Goal: Transaction & Acquisition: Register for event/course

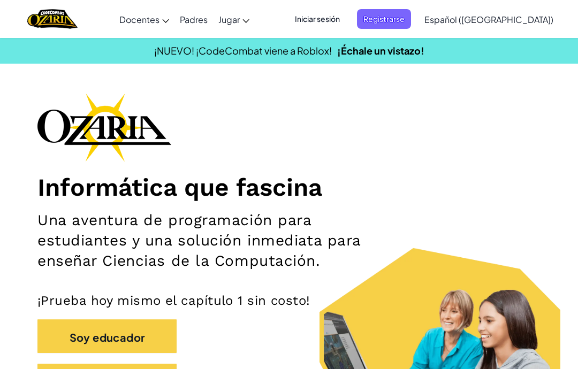
click at [404, 21] on font "Registrarse" at bounding box center [383, 19] width 41 height 10
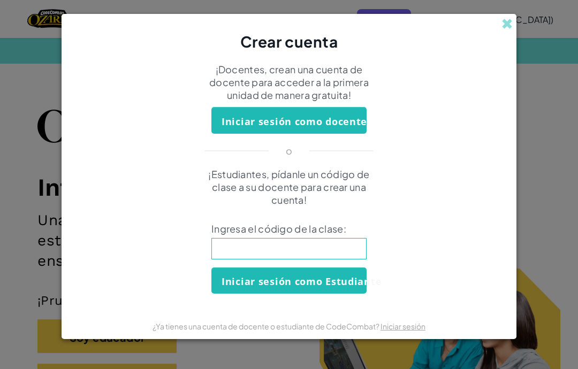
click at [338, 277] on font "Iniciar sesión como Estudiante" at bounding box center [302, 281] width 160 height 13
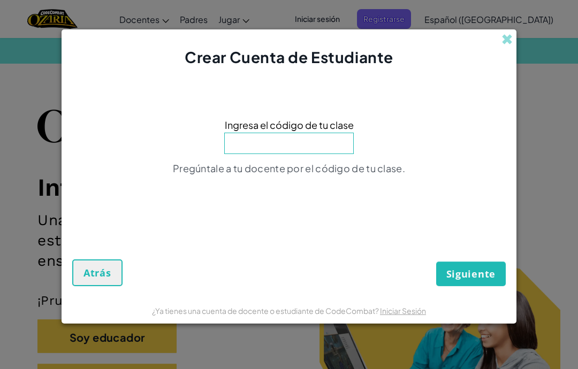
scroll to position [191, 0]
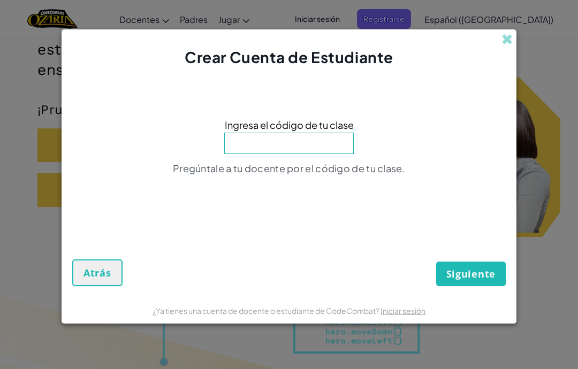
click at [315, 153] on input at bounding box center [288, 143] width 129 height 21
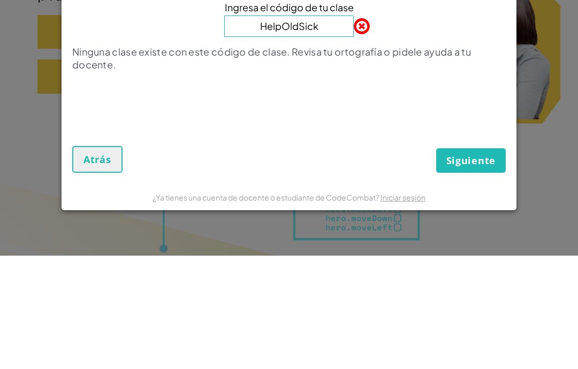
type input "HelpOldSick"
click at [421, 159] on font "Ninguna clase existe con este código de clase. Revisa tu ortografía o pidele ay…" at bounding box center [271, 171] width 399 height 25
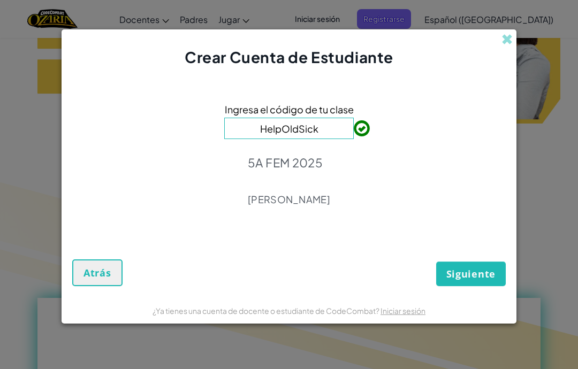
click at [477, 280] on font "Siguiente" at bounding box center [470, 274] width 49 height 13
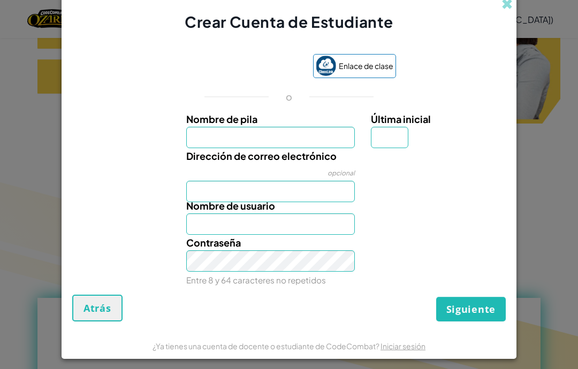
scroll to position [347, 0]
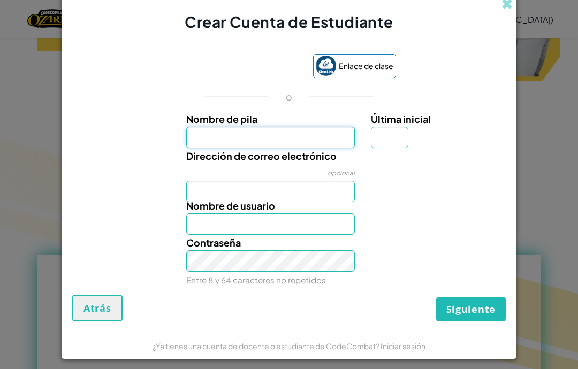
click at [291, 136] on input "Nombre de pila" at bounding box center [270, 137] width 169 height 21
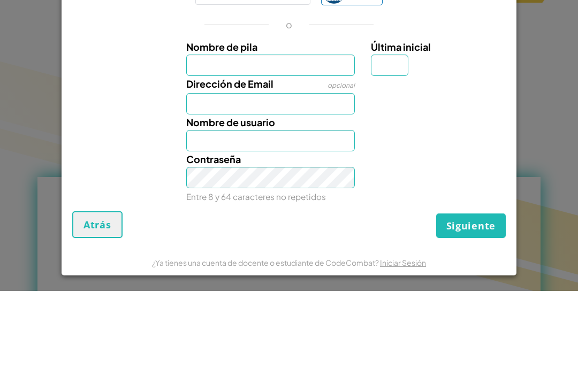
scroll to position [425, 0]
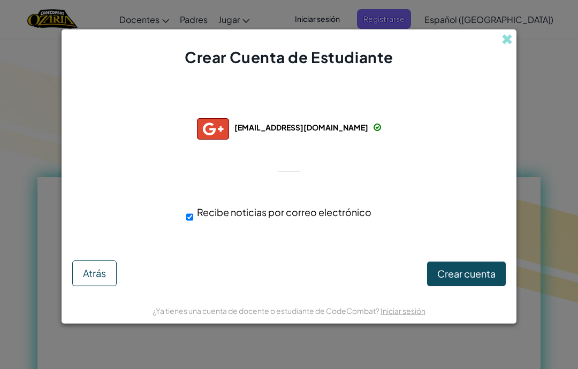
click at [88, 271] on font "Atrás" at bounding box center [94, 273] width 23 height 12
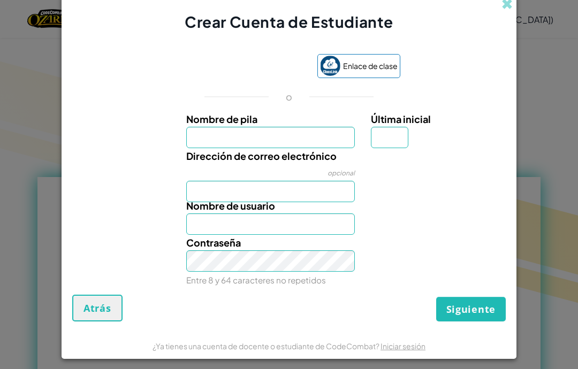
click at [279, 65] on div "Iniciar sesión con Google. Se abre en una nueva pestaña." at bounding box center [242, 67] width 129 height 24
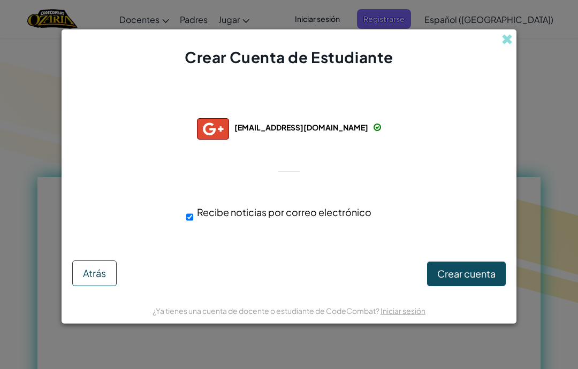
click at [88, 271] on font "Atrás" at bounding box center [94, 273] width 23 height 12
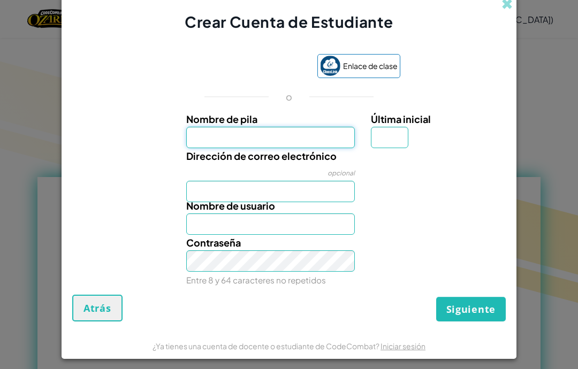
click at [324, 136] on input "Nombre de pila" at bounding box center [270, 137] width 169 height 21
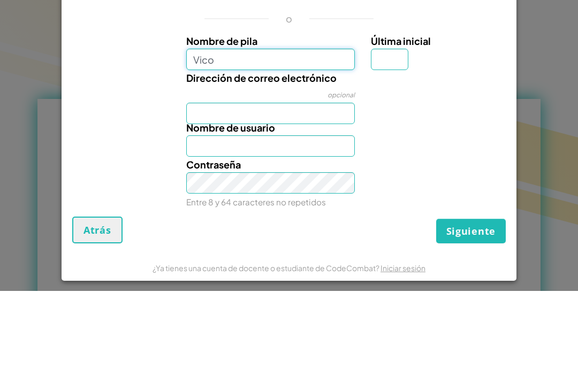
type input "Vico"
click at [393, 127] on input "Última inicial" at bounding box center [389, 137] width 37 height 21
type input "Vico"
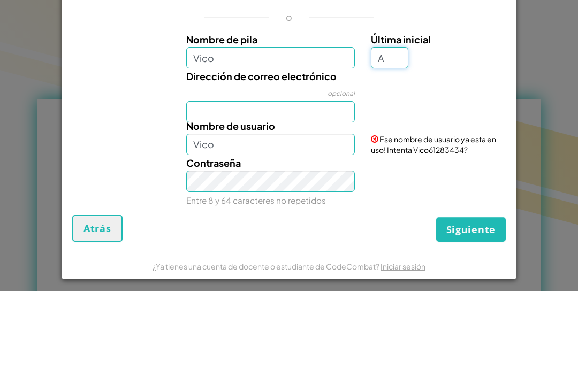
scroll to position [0, 0]
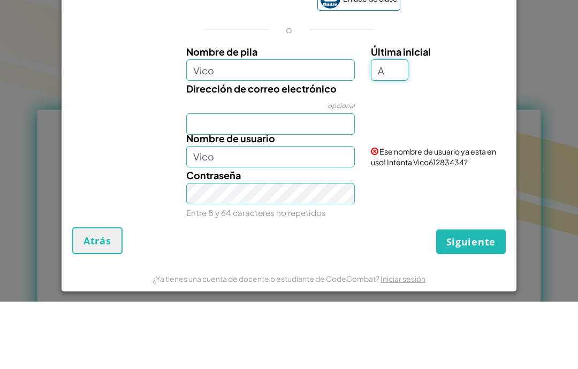
type input "A"
click at [312, 181] on input "Dirección de correo electrónico" at bounding box center [270, 191] width 169 height 21
type input "VicoA"
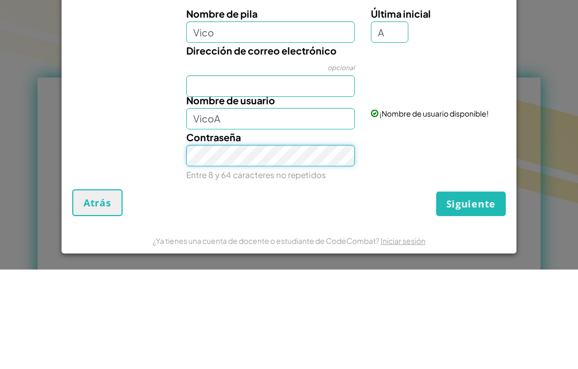
scroll to position [10, 0]
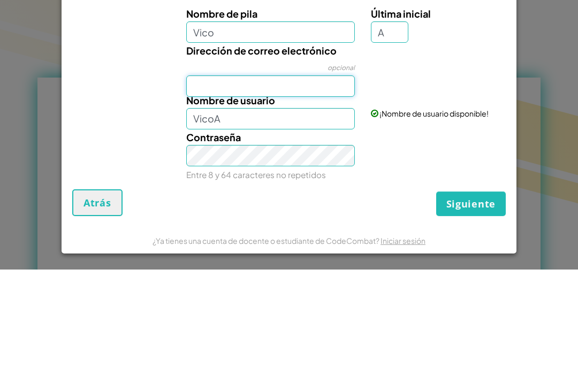
click at [316, 175] on input "Dirección de correo electrónico" at bounding box center [270, 185] width 169 height 21
type input "[EMAIL_ADDRESS][DOMAIN_NAME]"
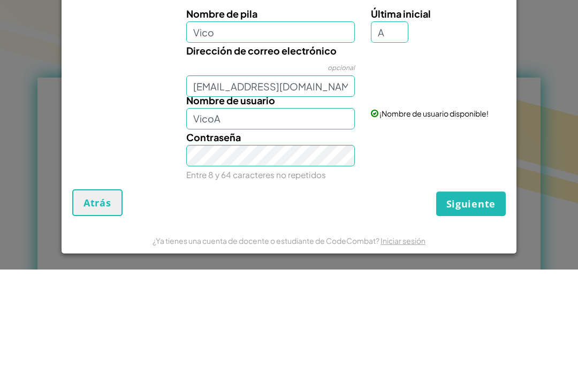
scroll to position [4, 0]
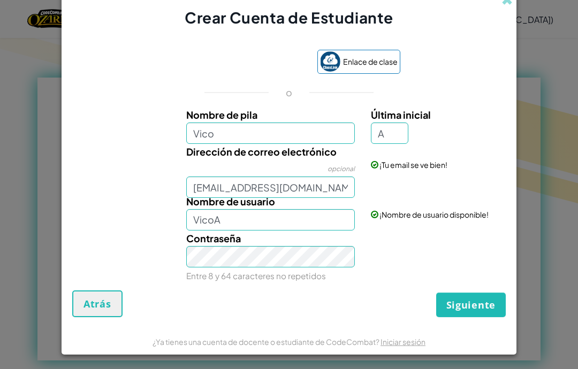
click at [485, 304] on font "Siguiente" at bounding box center [470, 305] width 49 height 13
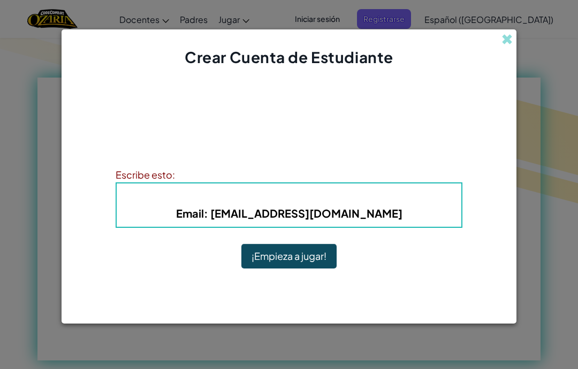
scroll to position [0, 0]
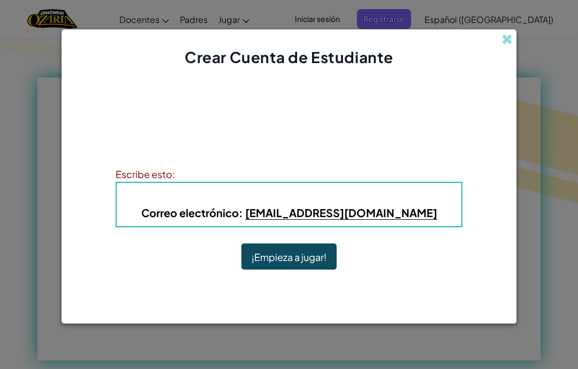
click at [308, 260] on font "¡Empieza a jugar!" at bounding box center [288, 257] width 75 height 12
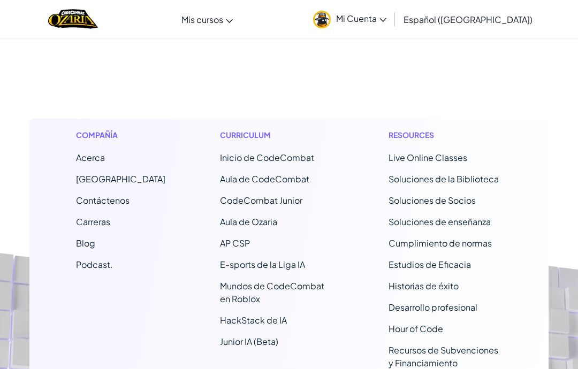
scroll to position [387, 0]
click at [369, 21] on span "Mi Cuenta" at bounding box center [361, 18] width 50 height 11
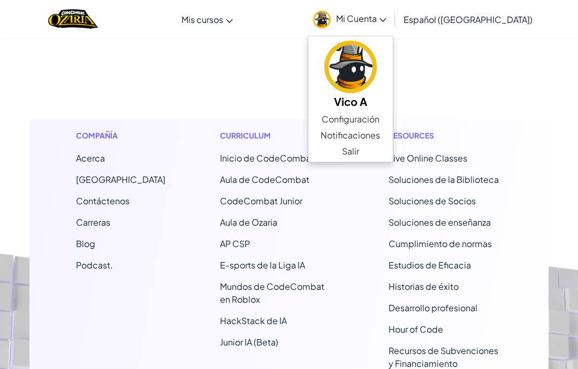
click at [0, 0] on link "Aula de Ozaria" at bounding box center [0, 0] width 0 height 0
click at [541, 109] on footer "Compañía Acerca Centro de Ayuda Contáctenos Carreras Blog Podcast. Curriculum I…" at bounding box center [289, 255] width 578 height 592
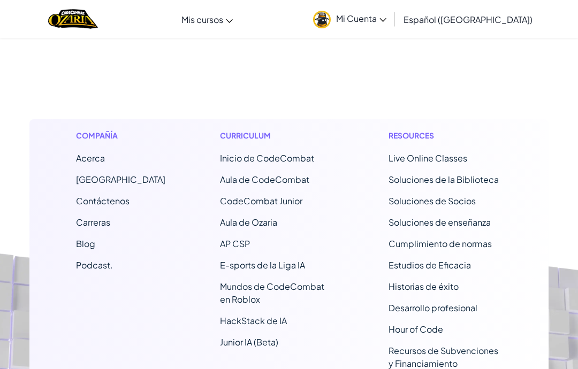
click at [0, 0] on link "Aula de Ozaria" at bounding box center [0, 0] width 0 height 0
click at [0, 0] on link "Aula de CodeCombat" at bounding box center [0, 0] width 0 height 0
click at [392, 25] on link "Mi Cuenta" at bounding box center [350, 19] width 84 height 34
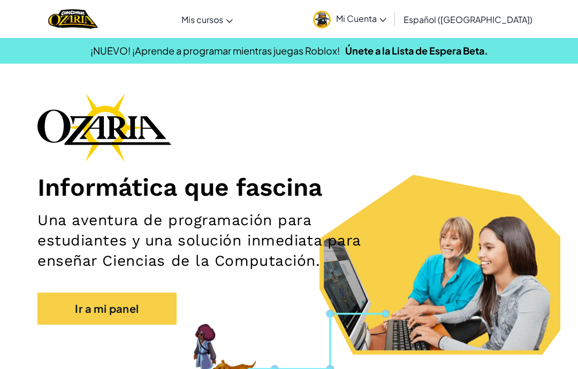
click at [467, 50] on link "Únete a la Lista de Espera Beta." at bounding box center [416, 50] width 143 height 12
